Goal: Navigation & Orientation: Find specific page/section

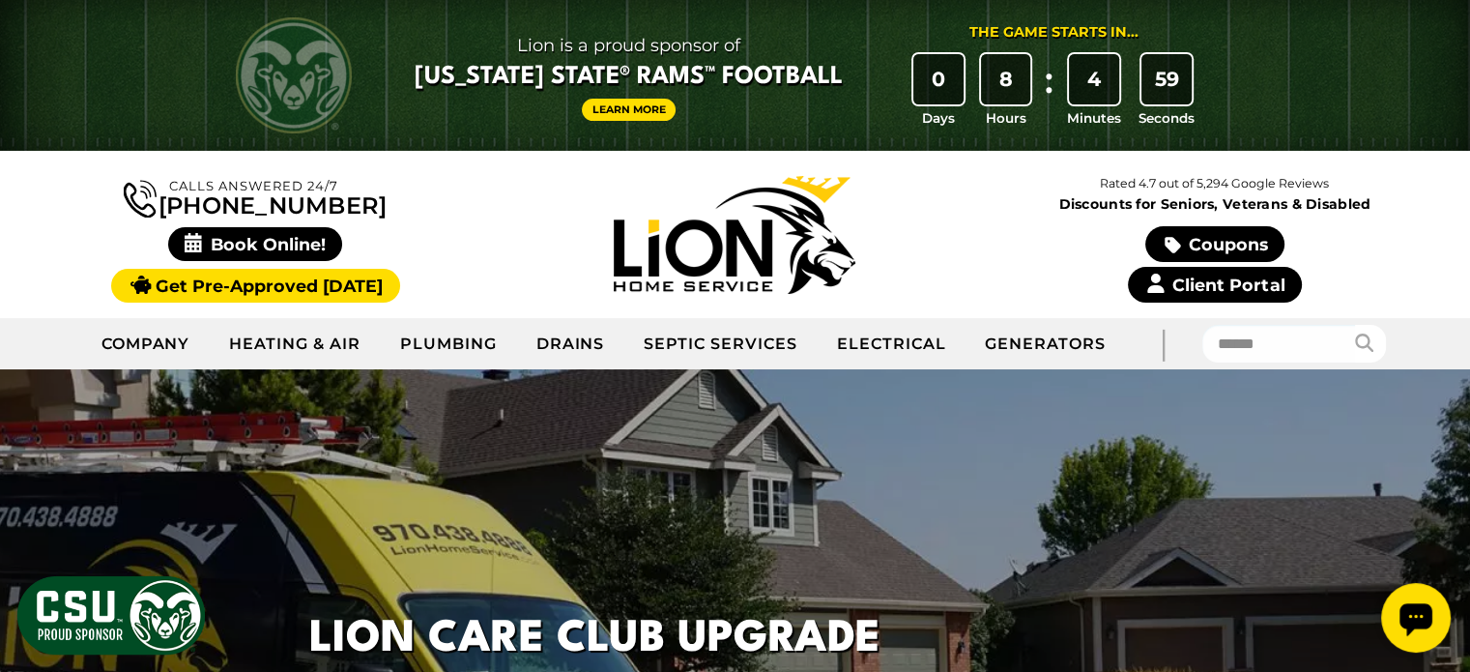
click at [1203, 287] on link "Client Portal" at bounding box center [1215, 285] width 174 height 36
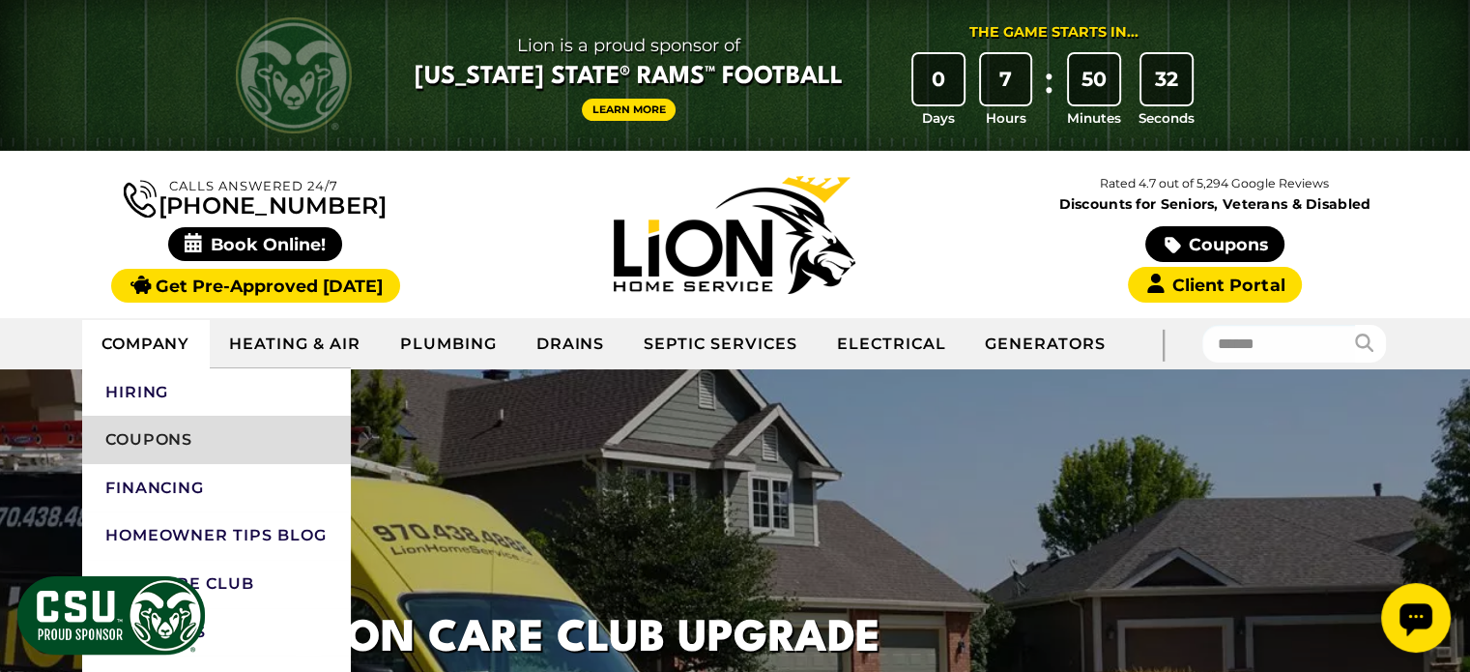
click at [213, 428] on link "Coupons" at bounding box center [216, 439] width 269 height 48
